Goal: Task Accomplishment & Management: Complete application form

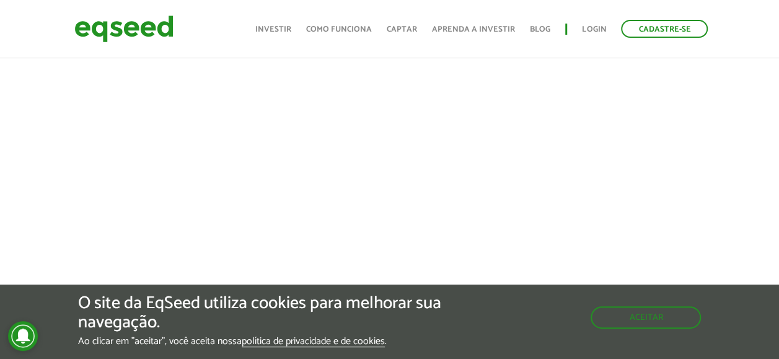
scroll to position [620, 0]
click at [692, 35] on link "Cadastre-se" at bounding box center [664, 29] width 87 height 18
click at [691, 35] on link "Cadastre-se" at bounding box center [664, 29] width 87 height 18
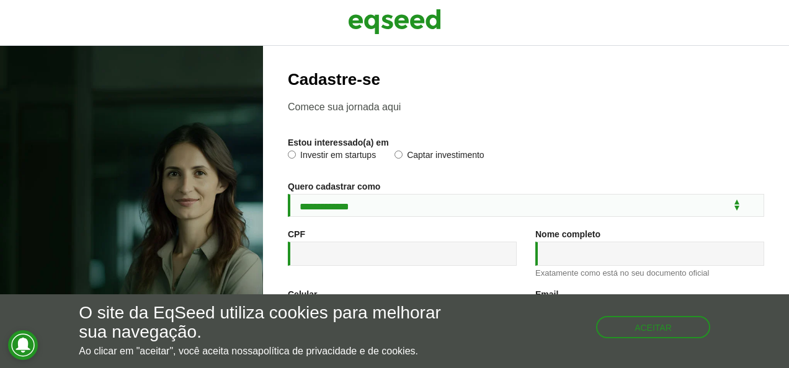
click at [115, 19] on div at bounding box center [394, 23] width 789 height 46
click at [631, 119] on div "**********" at bounding box center [526, 330] width 476 height 519
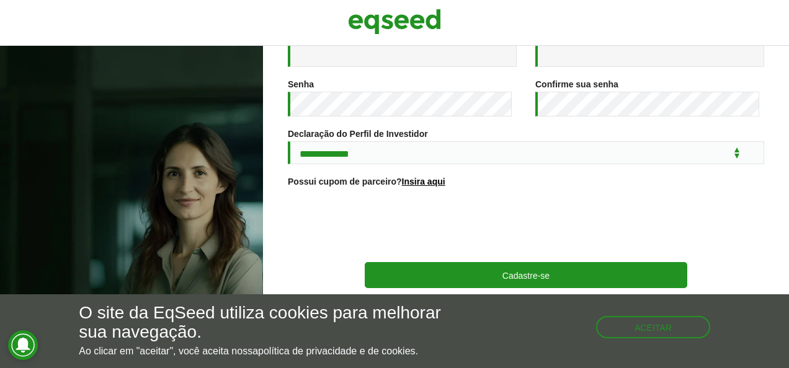
click at [777, 251] on div "**********" at bounding box center [526, 207] width 526 height 322
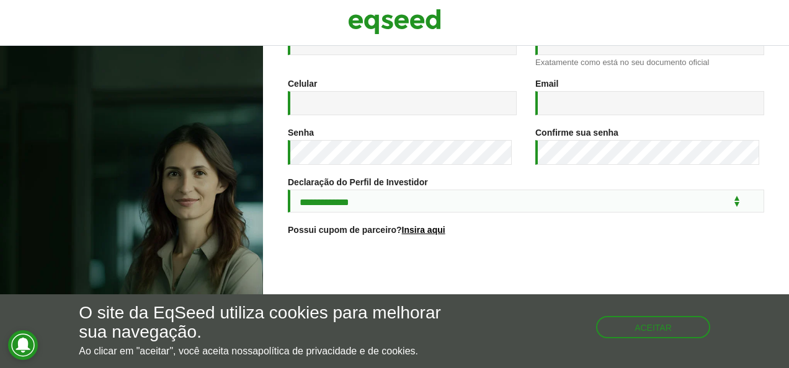
scroll to position [0, 0]
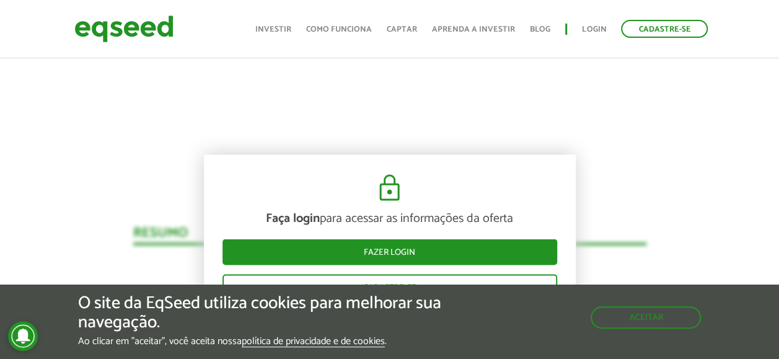
scroll to position [930, 0]
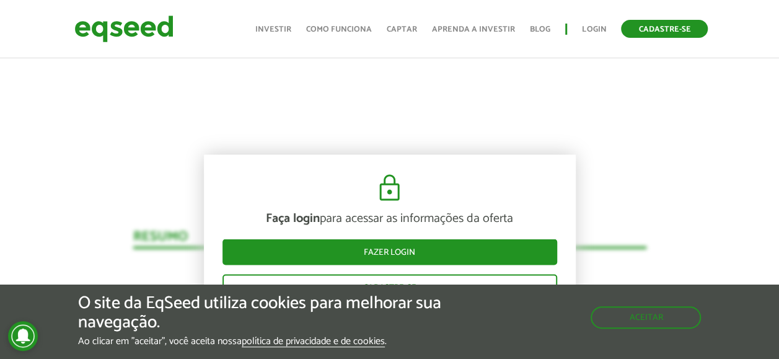
click at [674, 28] on link "Cadastre-se" at bounding box center [664, 29] width 87 height 18
click at [679, 26] on link "Cadastre-se" at bounding box center [664, 29] width 87 height 18
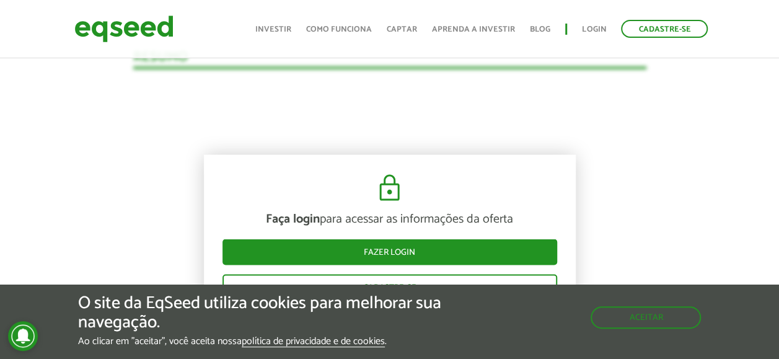
scroll to position [1116, 0]
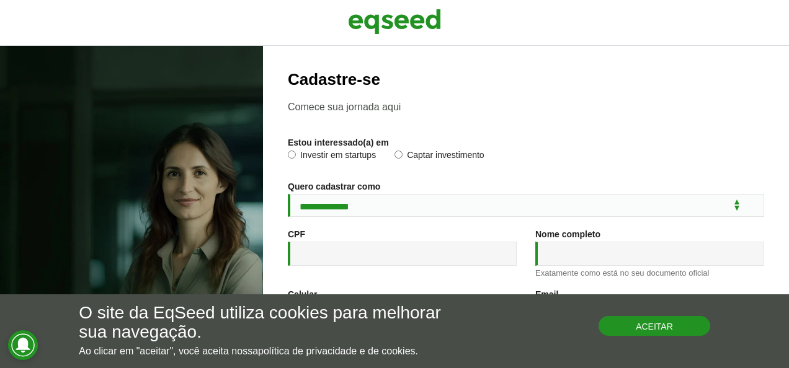
click at [648, 329] on button "Aceitar" at bounding box center [654, 326] width 112 height 20
